Goal: Task Accomplishment & Management: Use online tool/utility

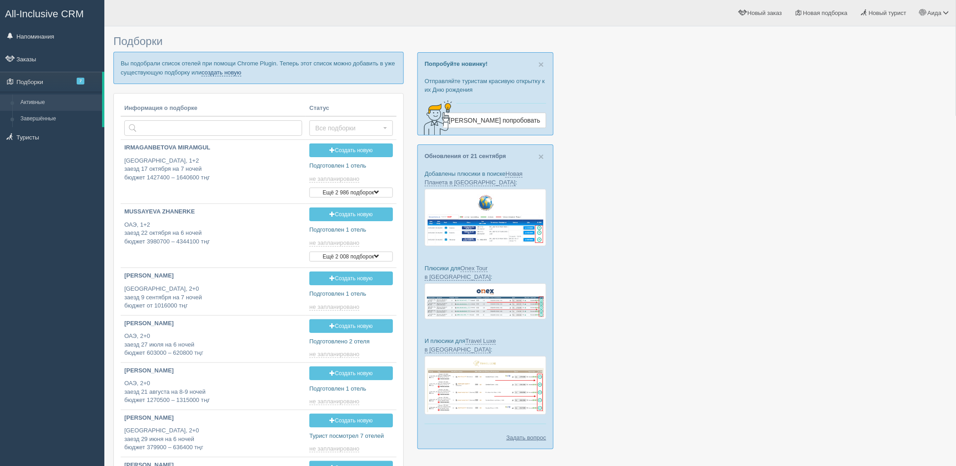
drag, startPoint x: 230, startPoint y: 74, endPoint x: 232, endPoint y: 82, distance: 8.5
click at [230, 74] on link "создать новую" at bounding box center [221, 72] width 40 height 7
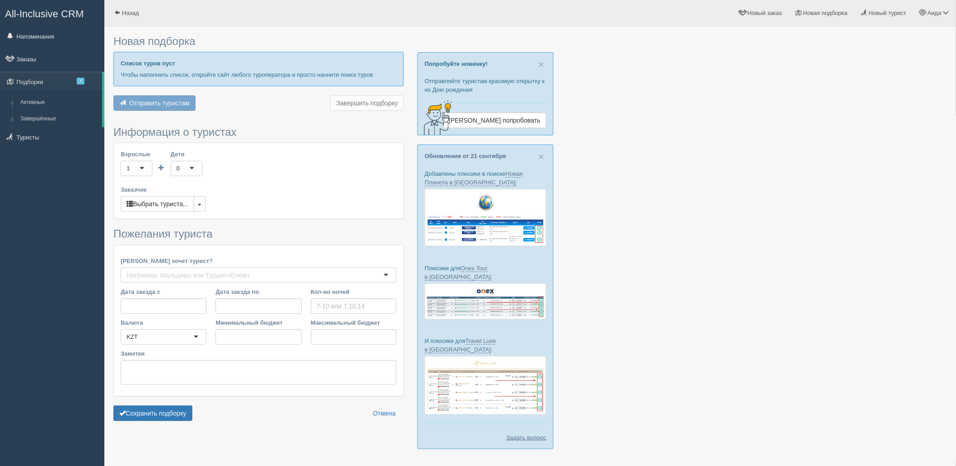
type input "5-7"
type input "1061100"
type input "1345300"
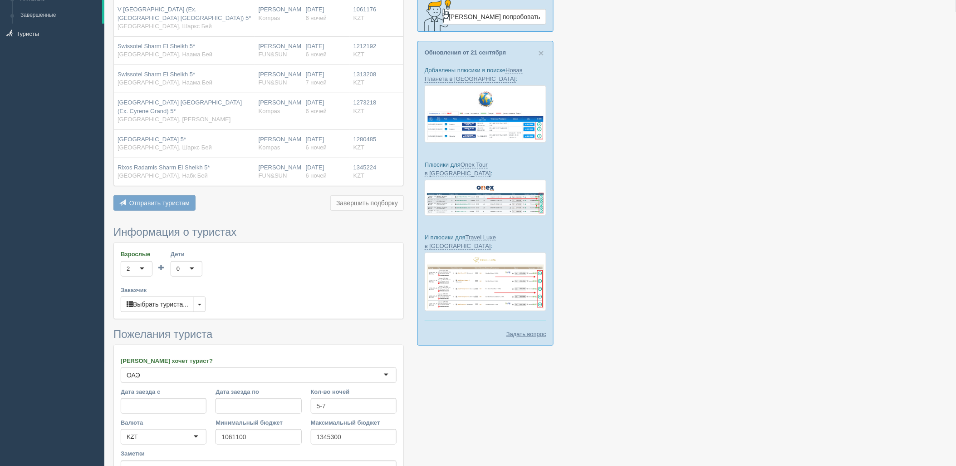
scroll to position [205, 0]
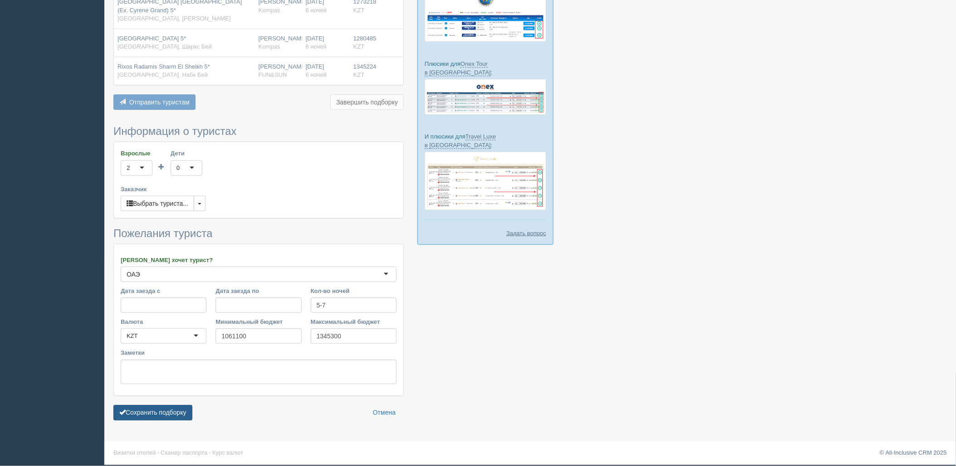
click at [181, 407] on button "Сохранить подборку" at bounding box center [152, 412] width 79 height 15
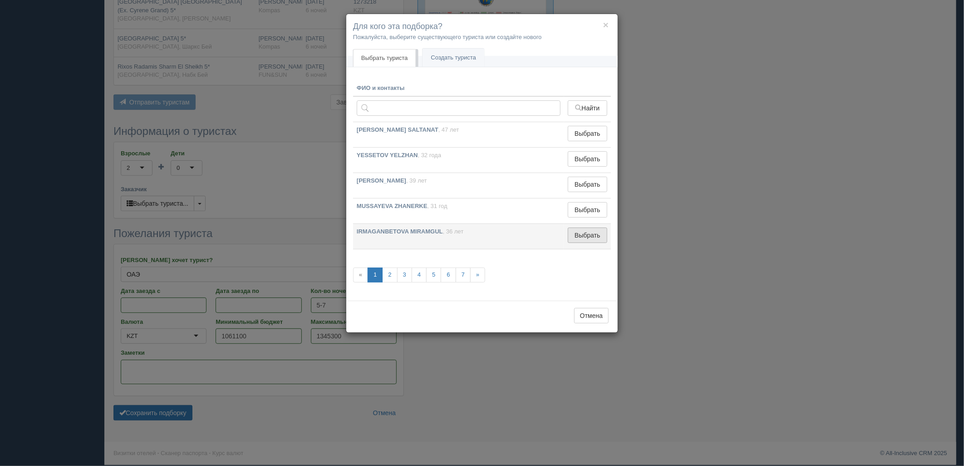
click at [585, 233] on button "Выбрать" at bounding box center [587, 234] width 39 height 15
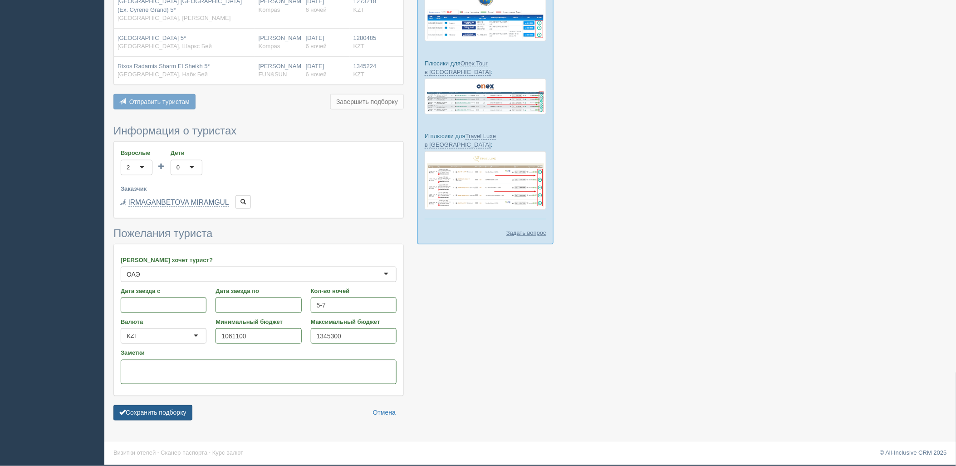
click at [138, 420] on button "Сохранить подборку" at bounding box center [152, 412] width 79 height 15
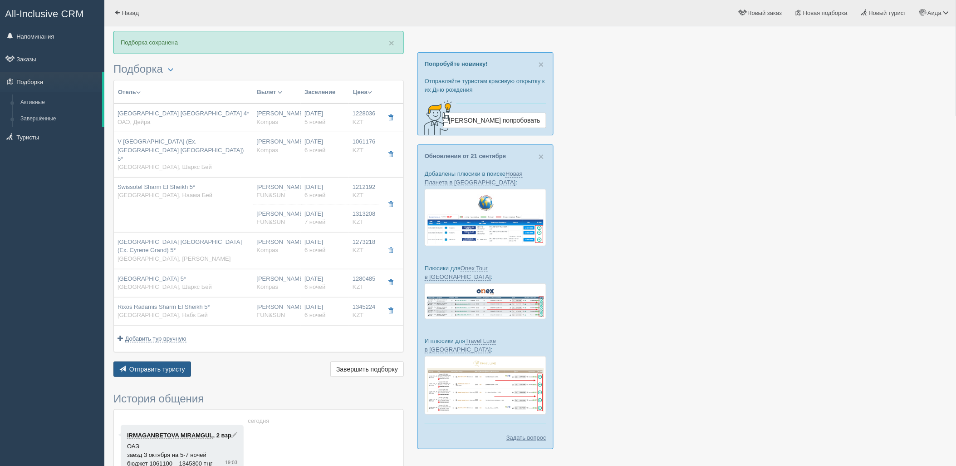
click at [173, 365] on span "Отправить туристу" at bounding box center [157, 368] width 56 height 7
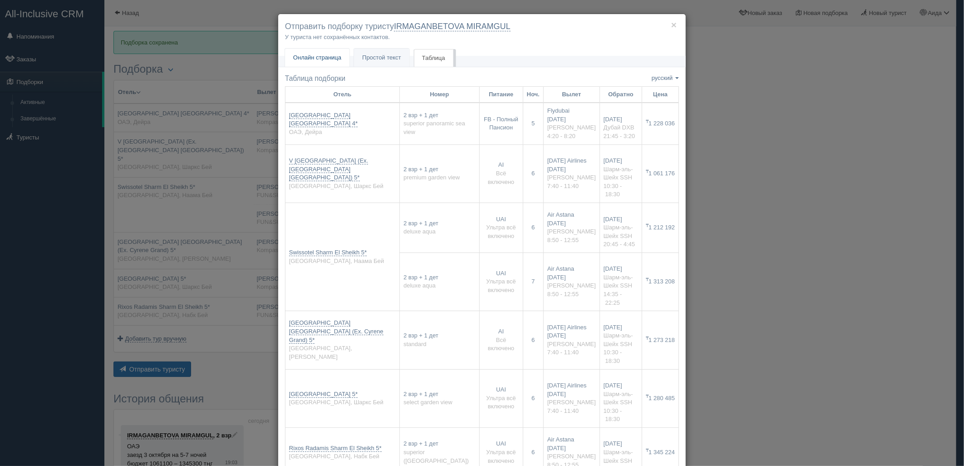
click at [314, 62] on link "Онлайн страница Онлайн" at bounding box center [317, 58] width 64 height 19
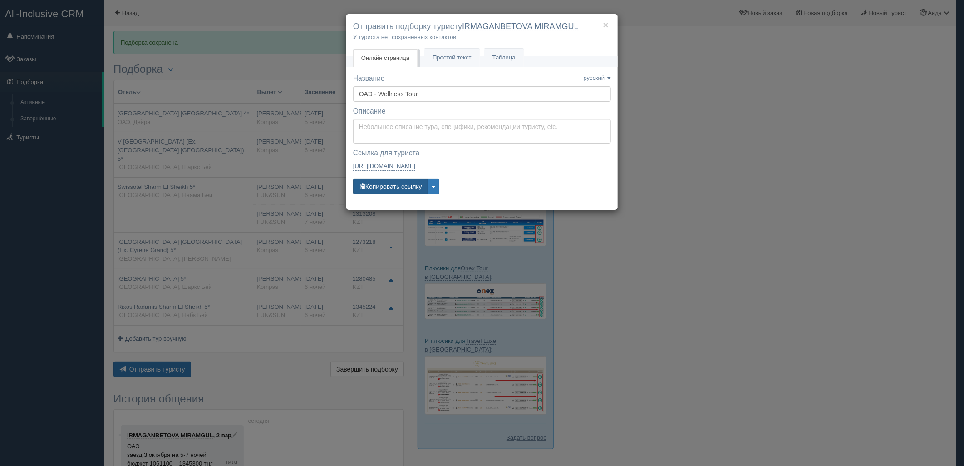
click at [384, 181] on button "Копировать ссылку" at bounding box center [390, 186] width 75 height 15
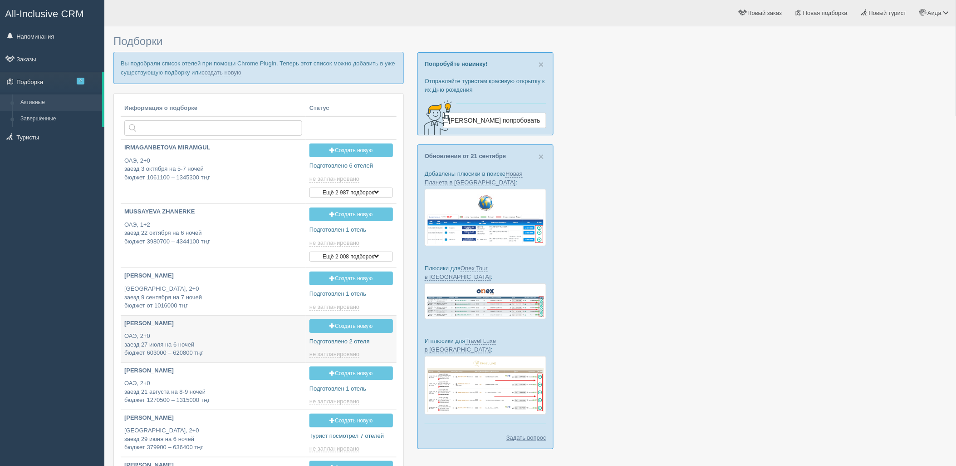
type input "2025-09-25 13:20"
type input "2025-09-25 18:25"
type input "2025-09-25 17:10"
type input "2025-09-25 19:00"
drag, startPoint x: 228, startPoint y: 71, endPoint x: 233, endPoint y: 77, distance: 8.0
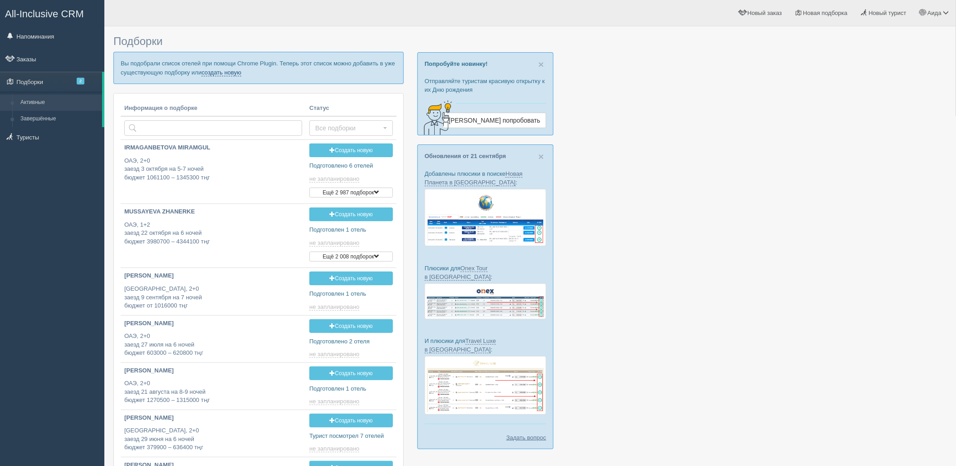
click at [228, 71] on link "создать новую" at bounding box center [221, 72] width 40 height 7
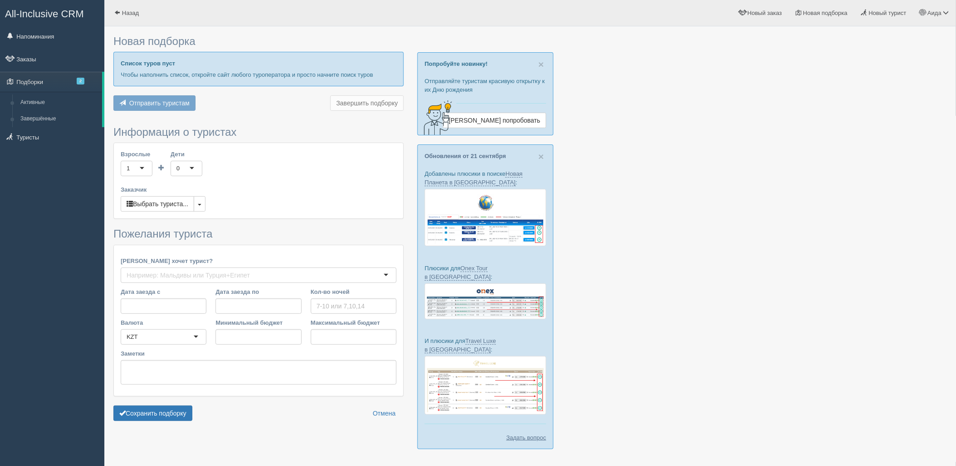
type input "6-7"
type input "1031100"
type input "1212200"
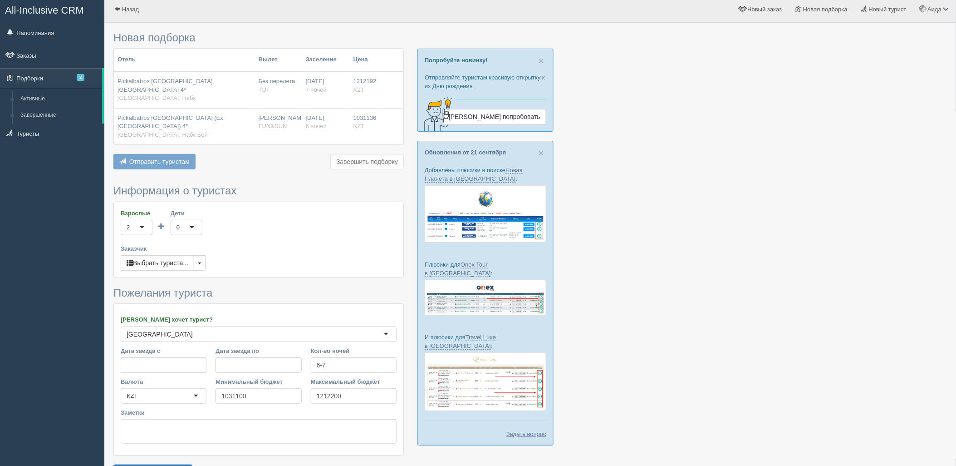
scroll to position [64, 0]
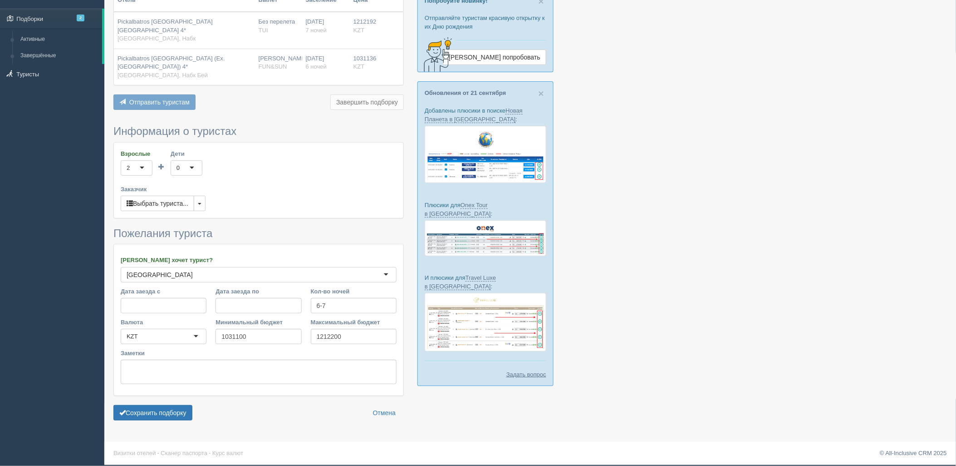
click at [142, 421] on form "Информация о туристах Взрослые 2 2 1 2 3 4 5 6 7 8 9 10 11 12 13 14 15 16 17 18…" at bounding box center [258, 274] width 290 height 299
click at [162, 406] on button "Сохранить подборку" at bounding box center [152, 412] width 79 height 15
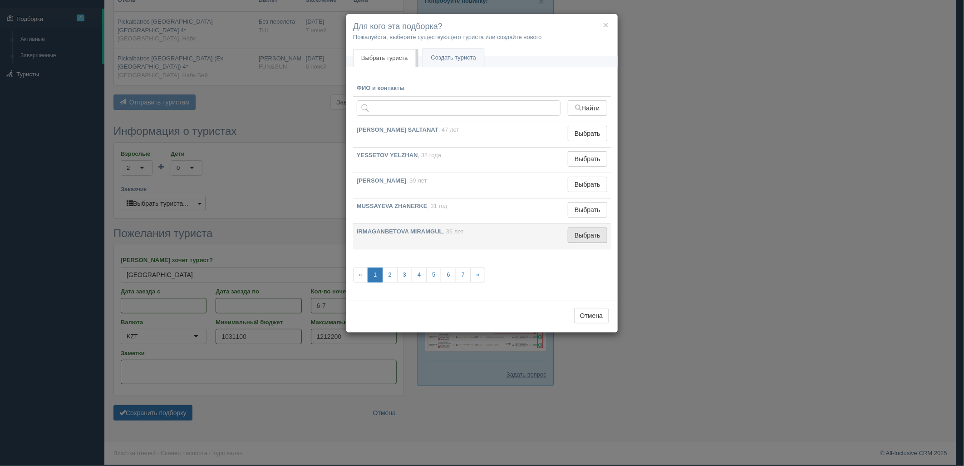
click at [586, 236] on button "Выбрать" at bounding box center [587, 234] width 39 height 15
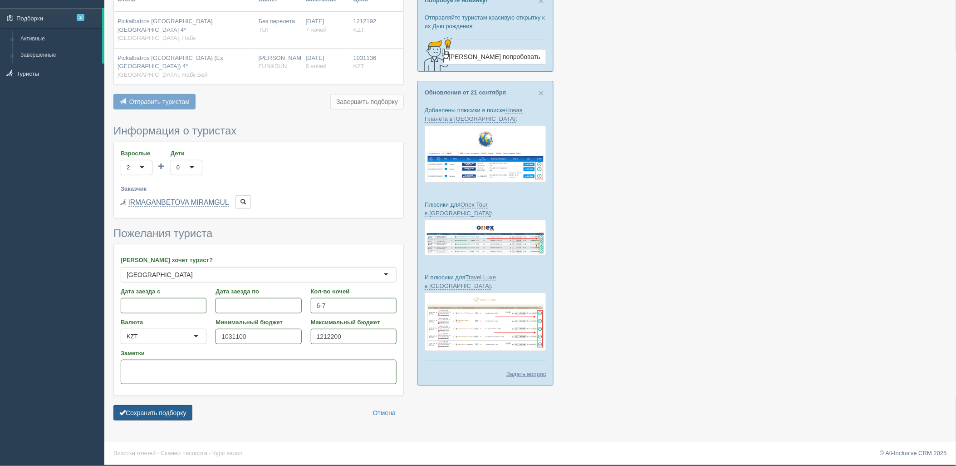
click at [174, 408] on button "Сохранить подборку" at bounding box center [152, 412] width 79 height 15
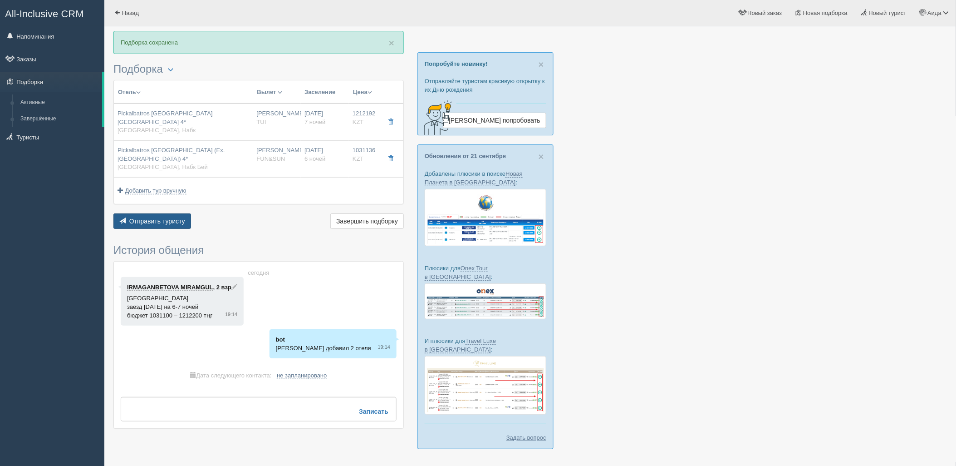
click at [174, 222] on span "Отправить туристу" at bounding box center [157, 220] width 56 height 7
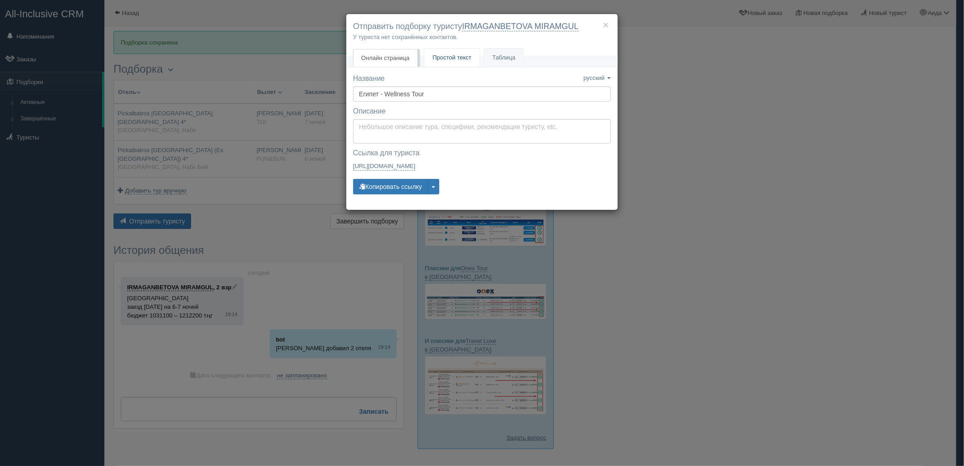
click at [427, 54] on link "Простой текст Текст" at bounding box center [451, 58] width 55 height 19
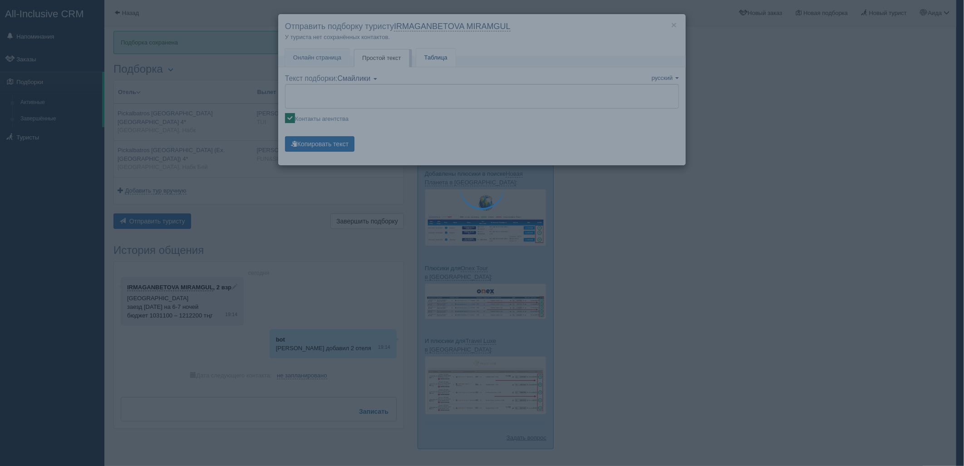
type textarea "🌞 Loremi dolo! Sitametcon Adi elitseddoei temporinc utlabore: 🌎 Etdolo, Magn 🏩 …"
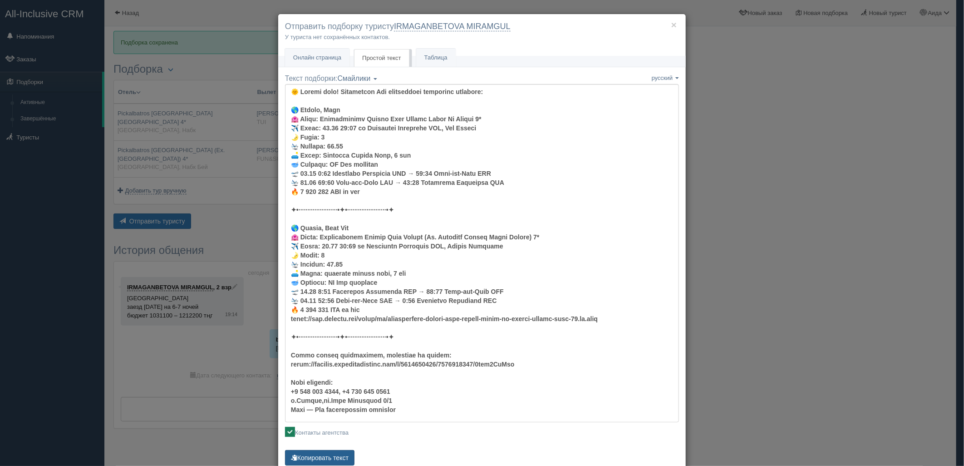
click at [335, 454] on button "Копировать текст" at bounding box center [319, 457] width 69 height 15
